Goal: Task Accomplishment & Management: Complete application form

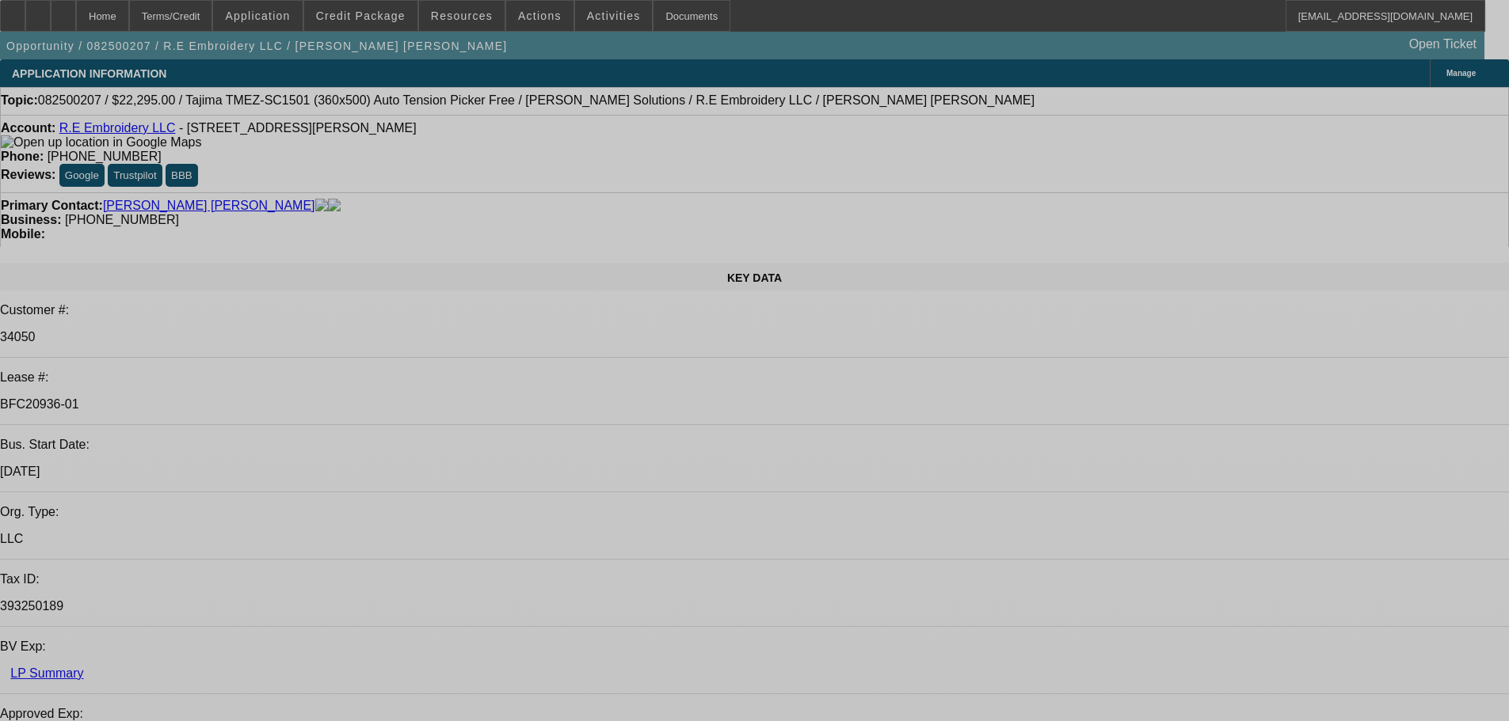
select select "0"
select select "2"
select select "0"
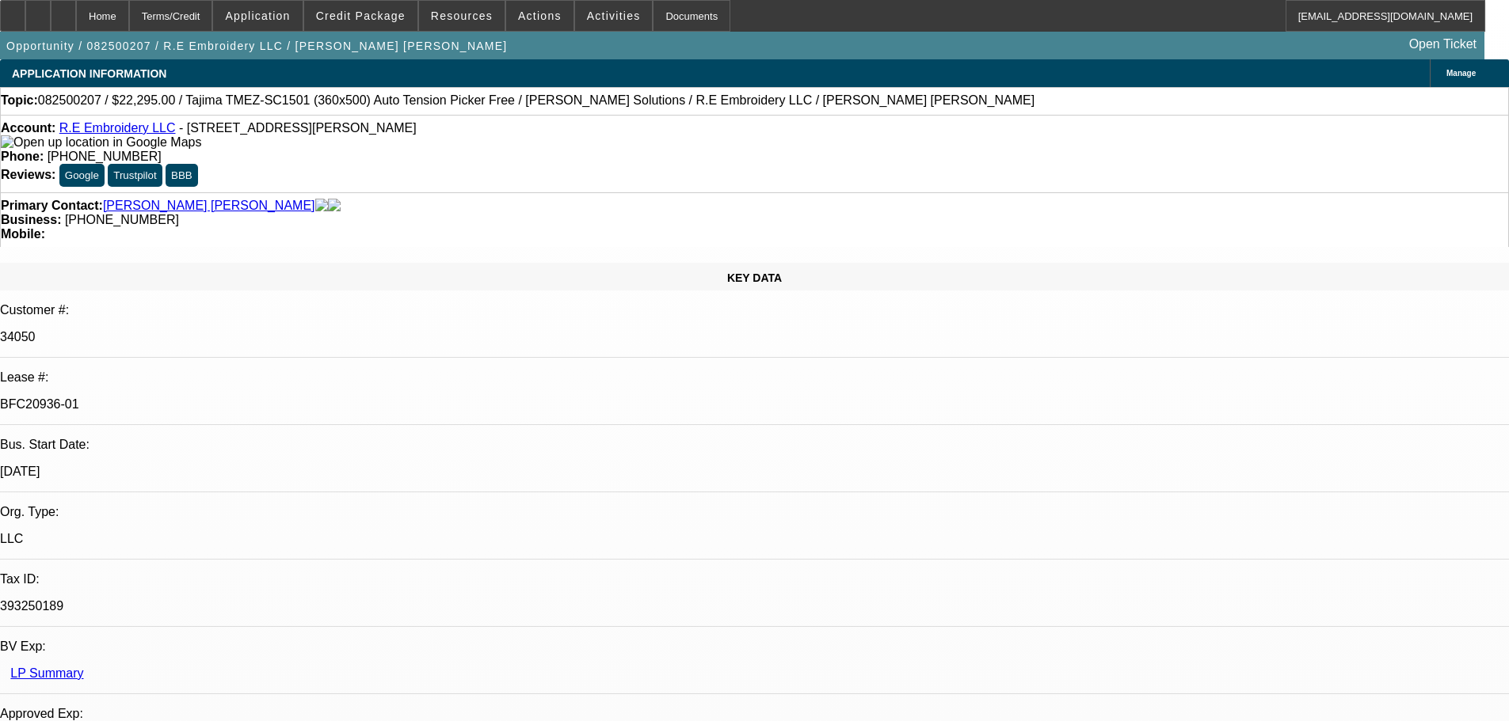
select select "0"
select select "2"
select select "0"
select select "2"
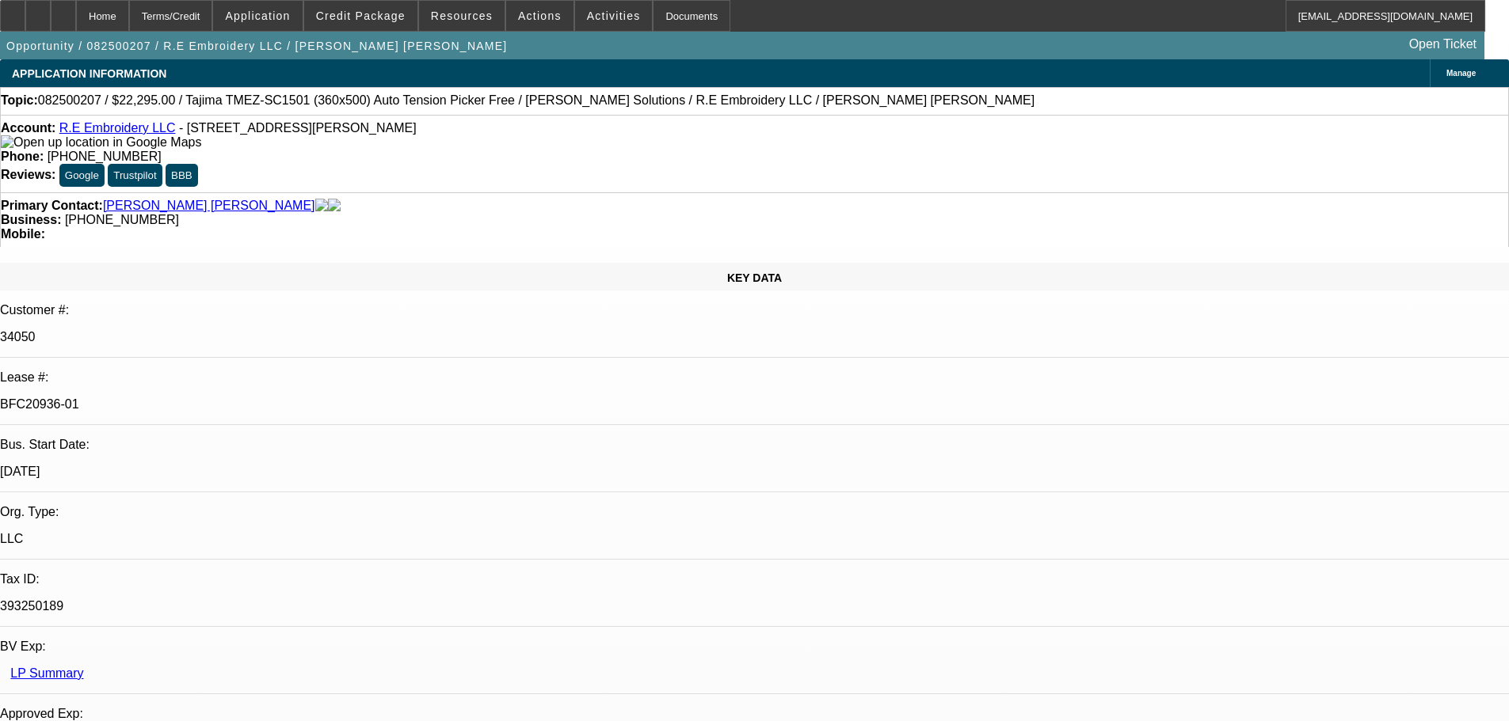
select select "0"
select select "2"
select select "0"
select select "1"
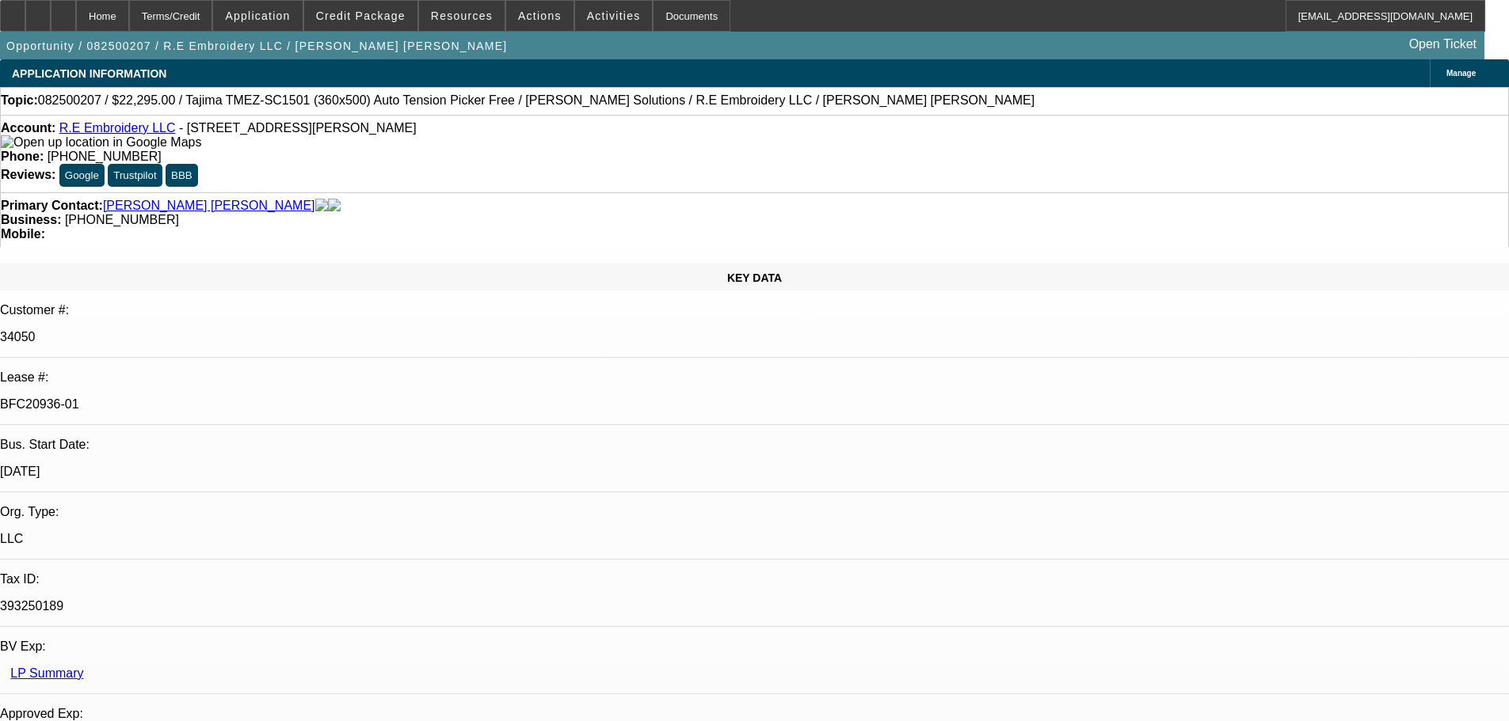
select select "2"
select select "6"
select select "1"
select select "2"
select select "6"
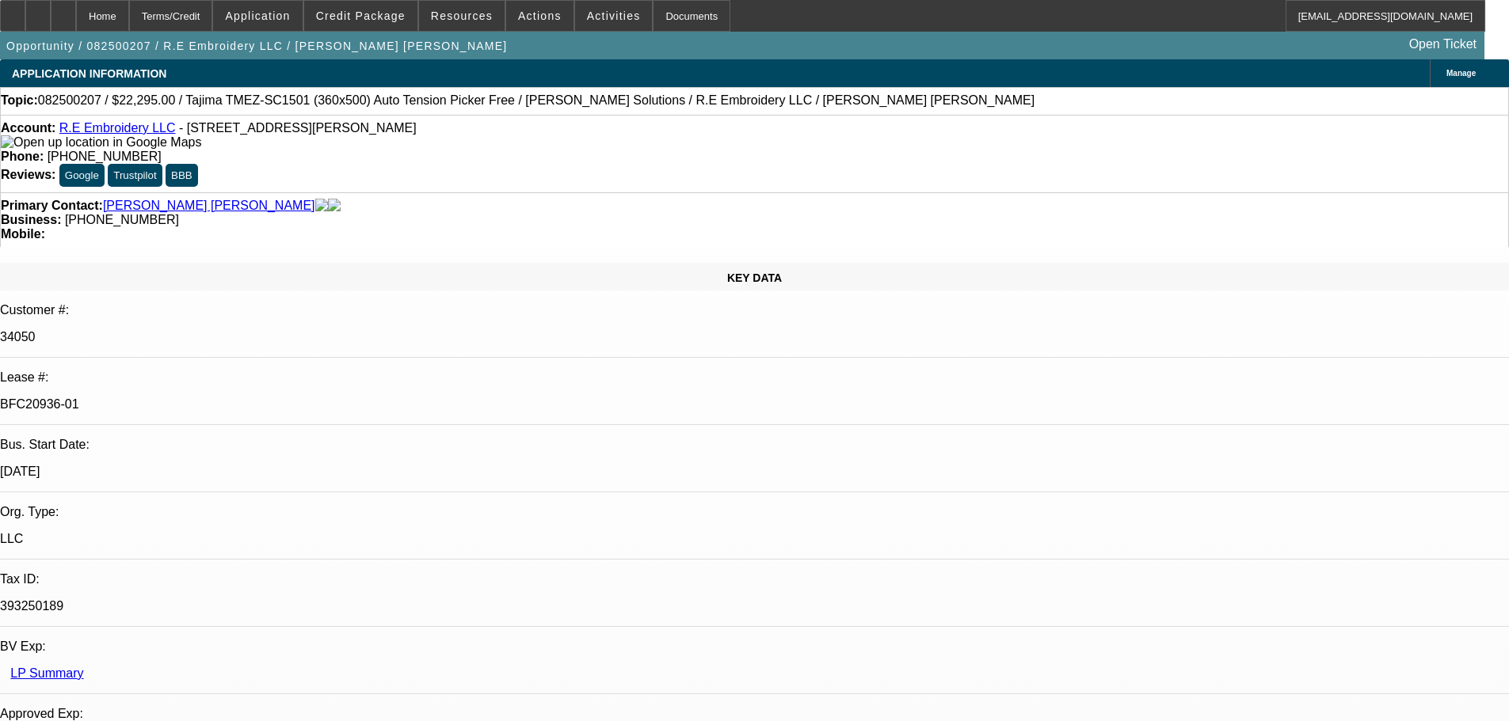
select select "1"
select select "2"
select select "6"
select select "1"
select select "2"
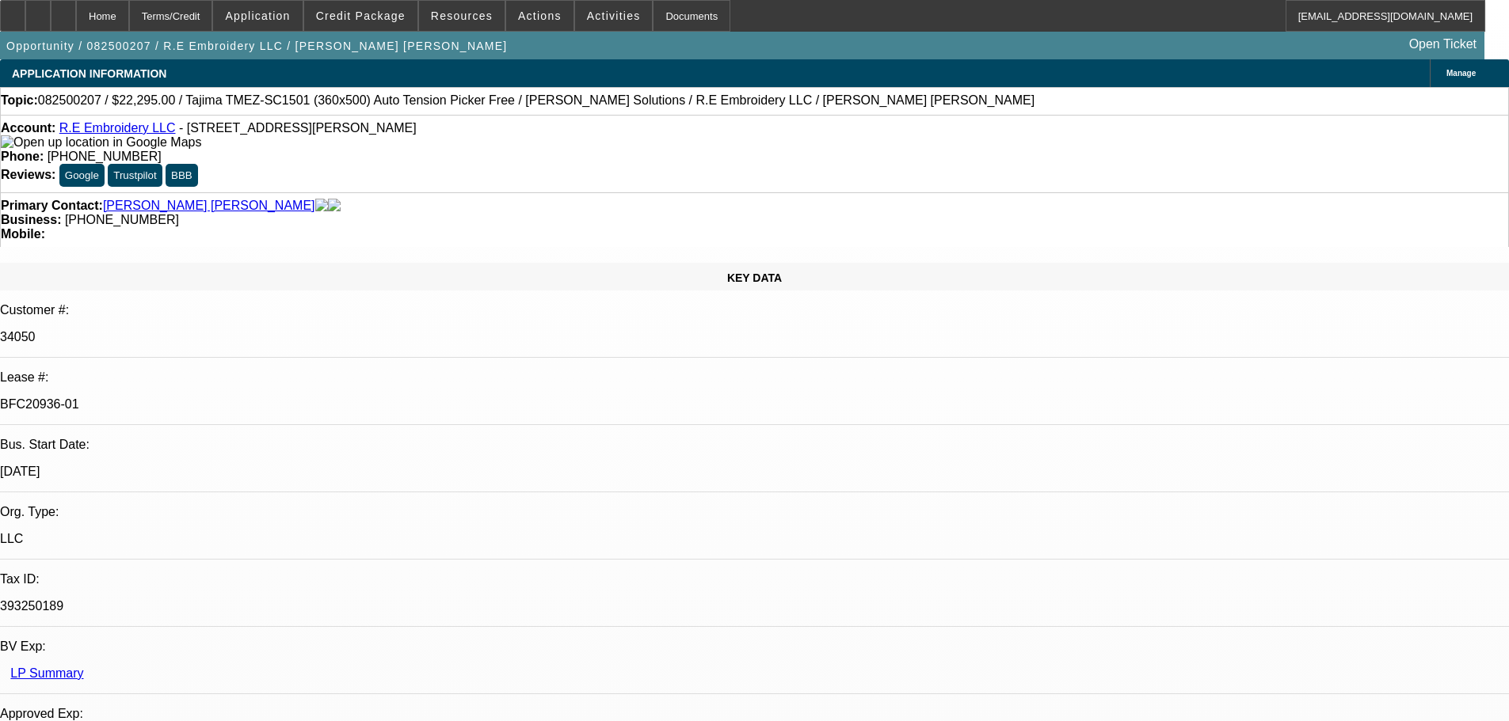
select select "6"
click at [663, 8] on div "Documents" at bounding box center [692, 16] width 78 height 32
